Goal: Information Seeking & Learning: Understand process/instructions

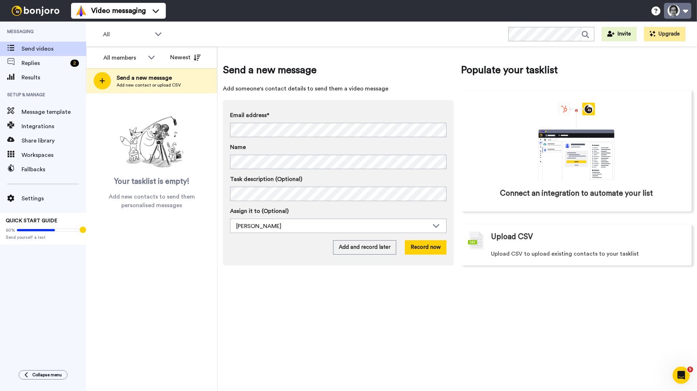
click at [674, 9] on button at bounding box center [677, 11] width 27 height 16
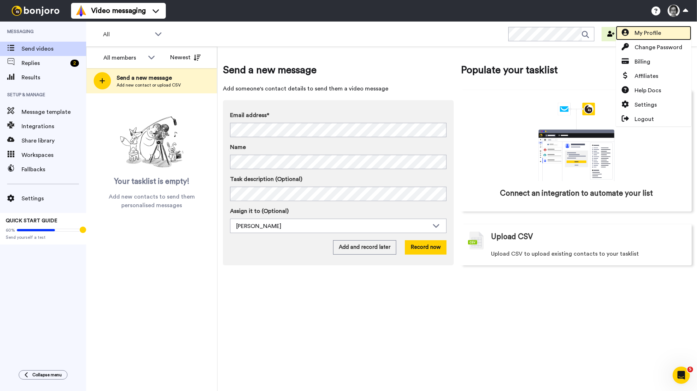
click at [652, 36] on span "My Profile" at bounding box center [647, 33] width 27 height 9
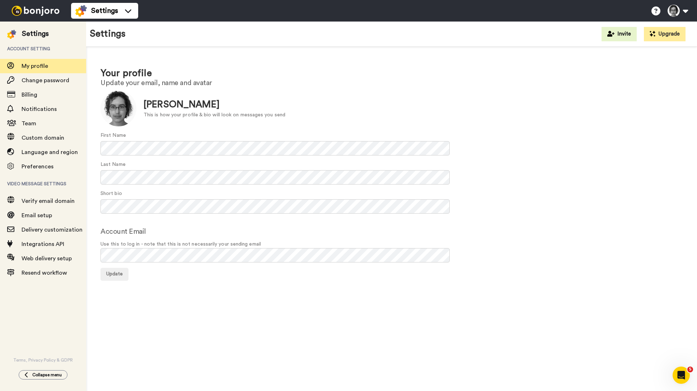
click at [33, 31] on div "Settings" at bounding box center [35, 34] width 27 height 10
click at [38, 11] on img at bounding box center [36, 11] width 54 height 10
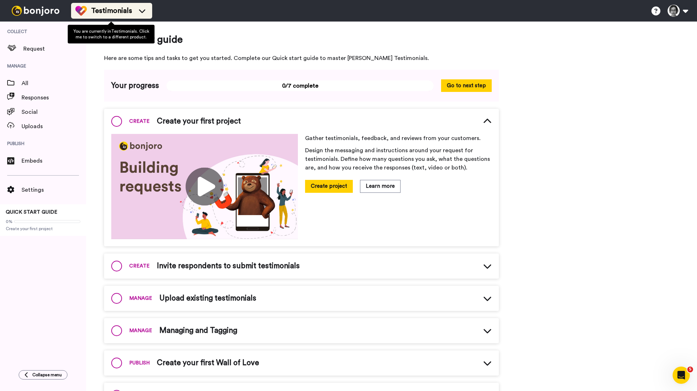
click at [117, 13] on span "Testimonials" at bounding box center [111, 11] width 41 height 10
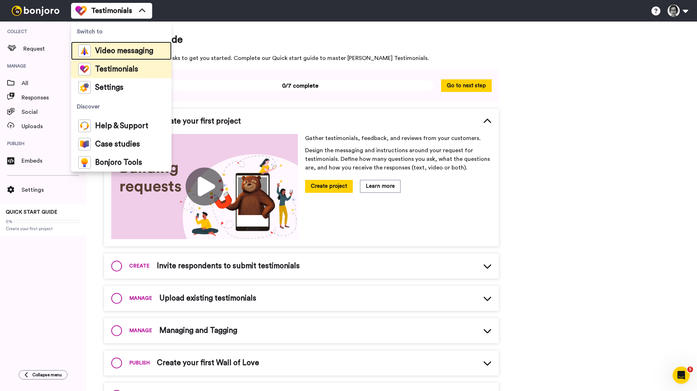
click at [123, 49] on span "Video messaging" at bounding box center [124, 50] width 58 height 7
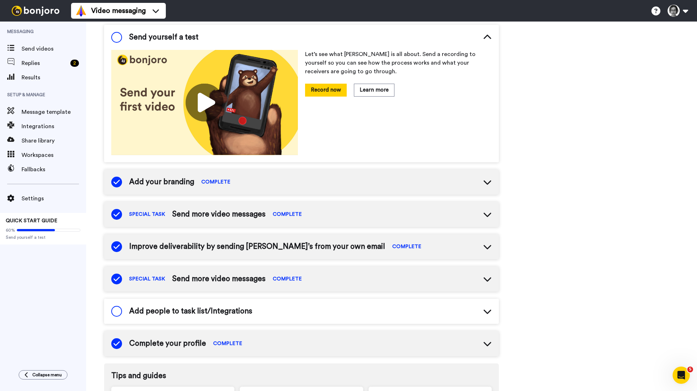
scroll to position [63, 0]
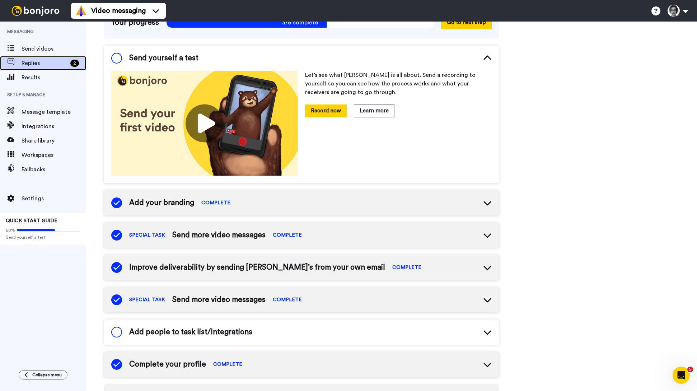
click at [34, 64] on span "Replies" at bounding box center [45, 63] width 46 height 9
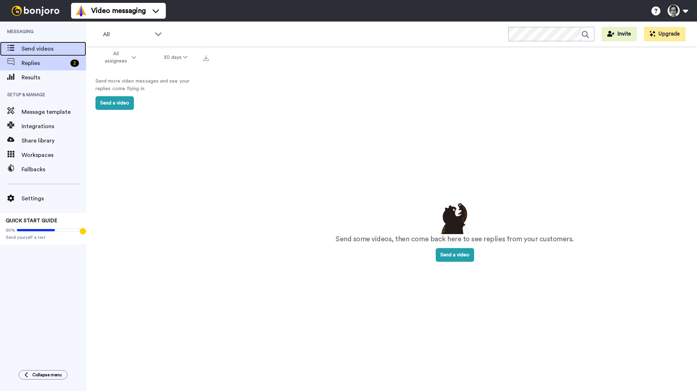
click at [43, 53] on span "Send videos" at bounding box center [54, 48] width 65 height 9
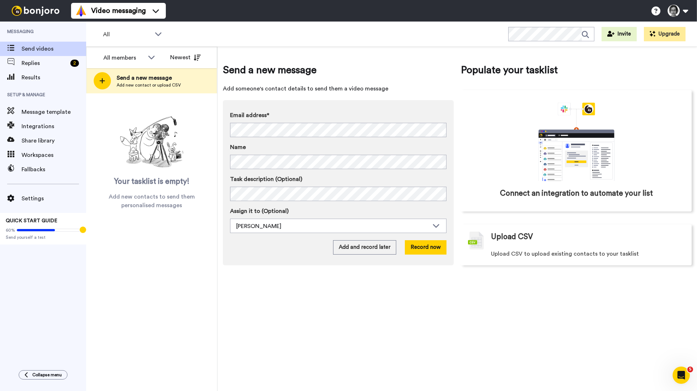
drag, startPoint x: 384, startPoint y: 323, endPoint x: 536, endPoint y: 10, distance: 348.3
click at [0, 0] on div "Video messaging Switch to Video messaging Testimonials Settings Discover Help &…" at bounding box center [348, 195] width 697 height 391
